Goal: Task Accomplishment & Management: Manage account settings

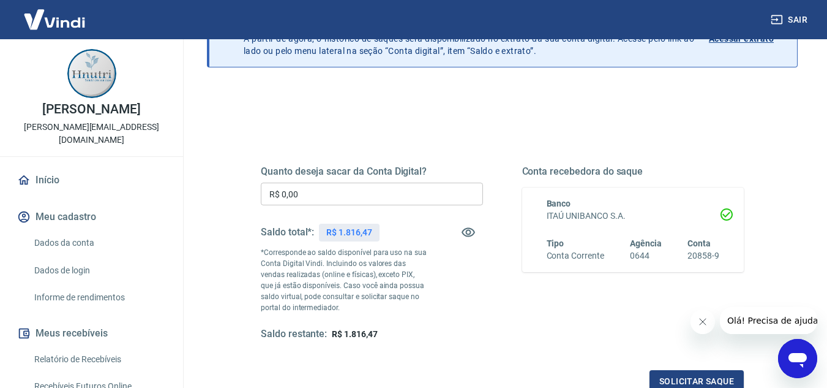
scroll to position [45, 0]
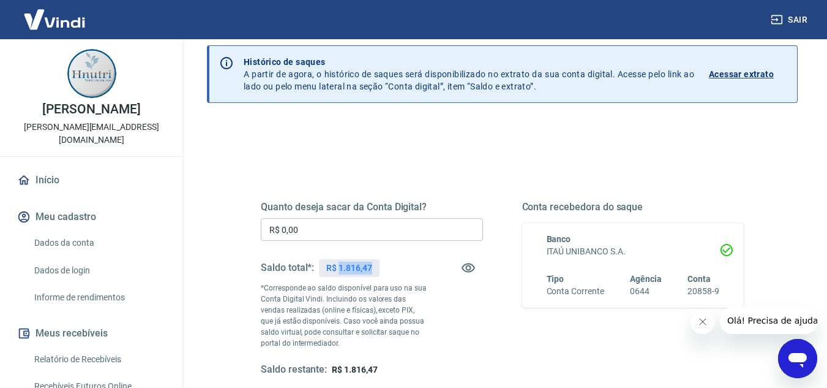
copy p "1.816,47"
drag, startPoint x: 372, startPoint y: 270, endPoint x: 341, endPoint y: 258, distance: 33.5
click at [341, 258] on div "Saldo total*: R$ 1.816,47" at bounding box center [320, 267] width 119 height 29
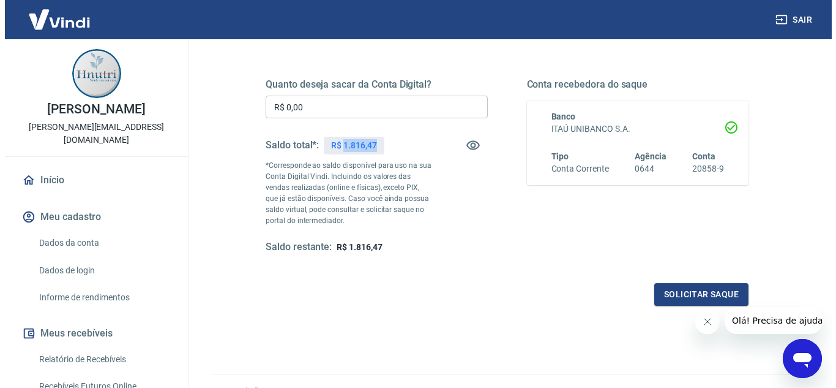
scroll to position [107, 0]
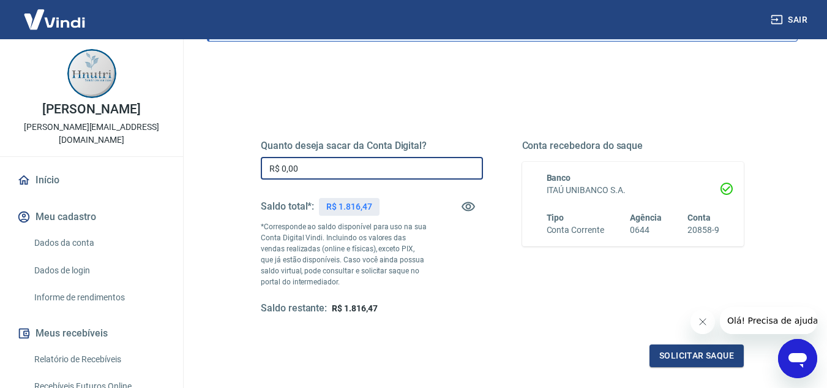
click at [370, 165] on input "R$ 0,00" at bounding box center [372, 168] width 222 height 23
drag, startPoint x: 320, startPoint y: 165, endPoint x: 220, endPoint y: 146, distance: 101.7
click at [220, 146] on div "Quanto deseja sacar da Conta Digital? R$ 0,00 ​ Saldo total*: R$ 1.816,47 *Corr…" at bounding box center [502, 285] width 591 height 449
type input "R$ 1.500,00"
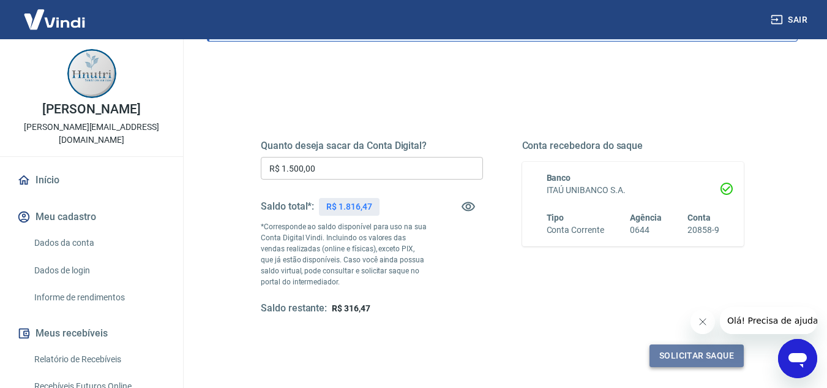
click at [681, 357] on button "Solicitar saque" at bounding box center [697, 355] width 94 height 23
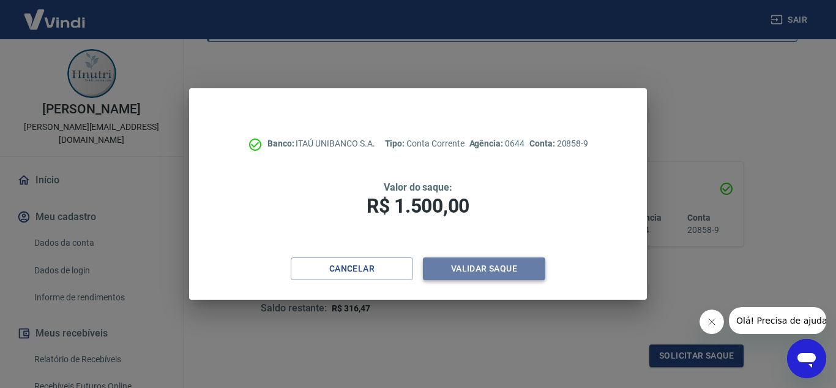
click at [496, 269] on button "Validar saque" at bounding box center [484, 268] width 122 height 23
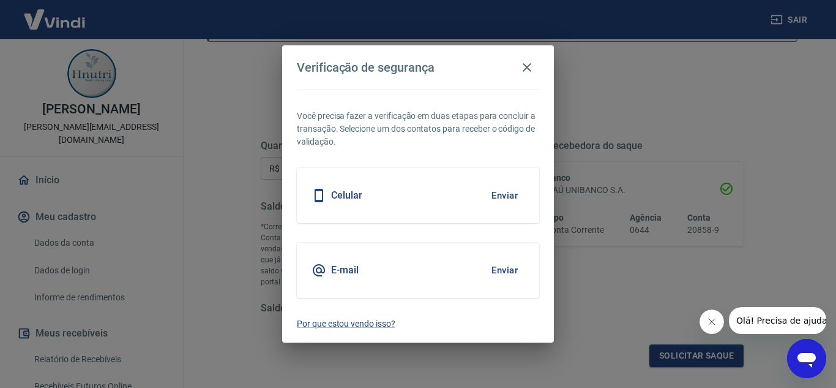
click at [496, 270] on button "Enviar" at bounding box center [505, 270] width 40 height 26
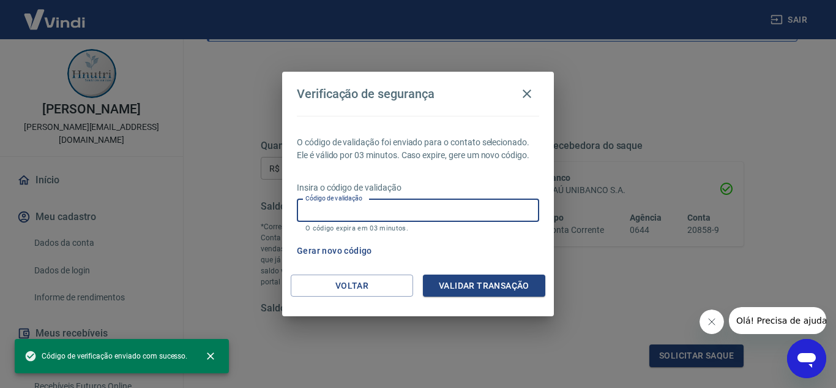
click at [386, 211] on input "Código de validação" at bounding box center [418, 210] width 242 height 23
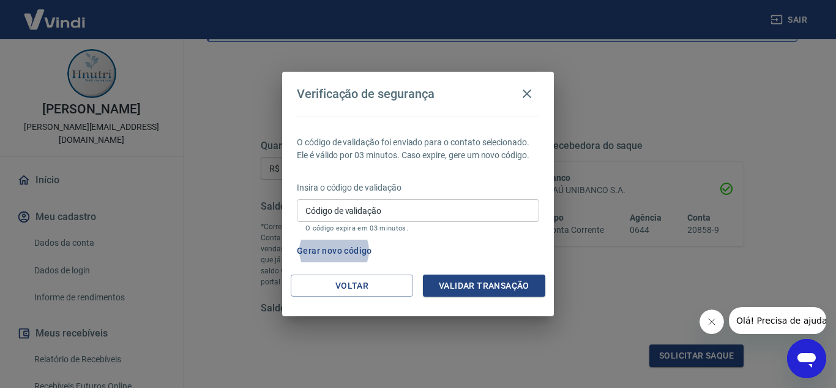
click at [430, 205] on input "Código de validação" at bounding box center [418, 210] width 242 height 23
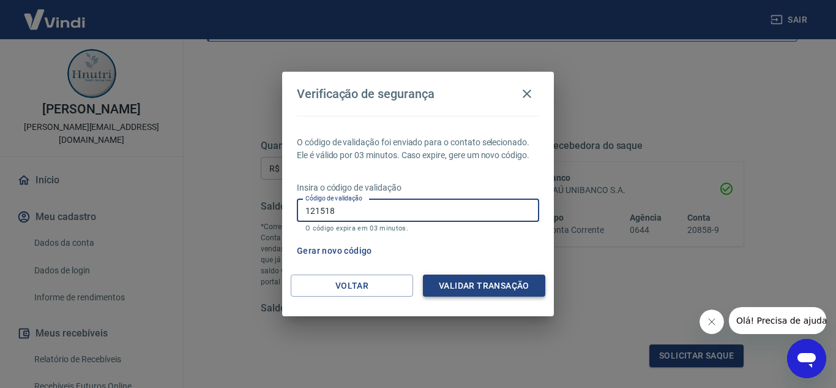
type input "121518"
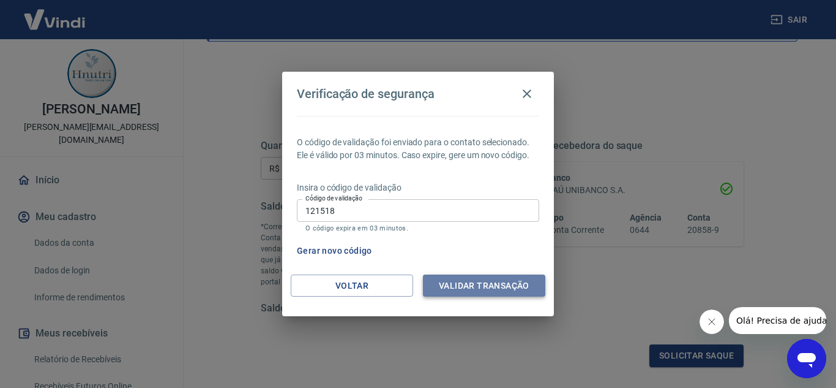
click at [484, 288] on button "Validar transação" at bounding box center [484, 285] width 122 height 23
